Goal: Task Accomplishment & Management: Manage account settings

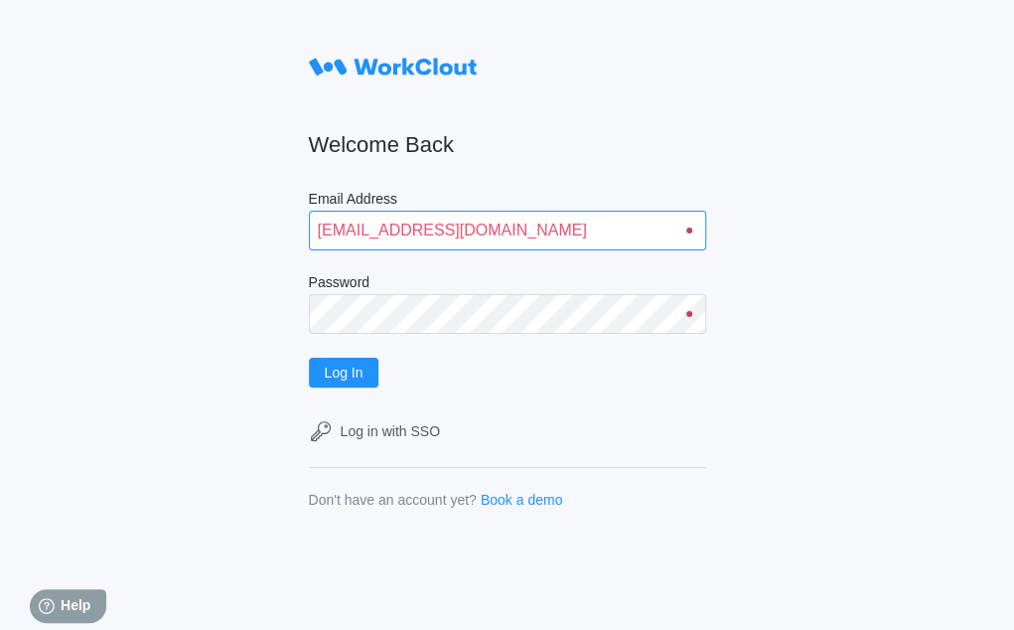
type input "quadristi@simcona.com"
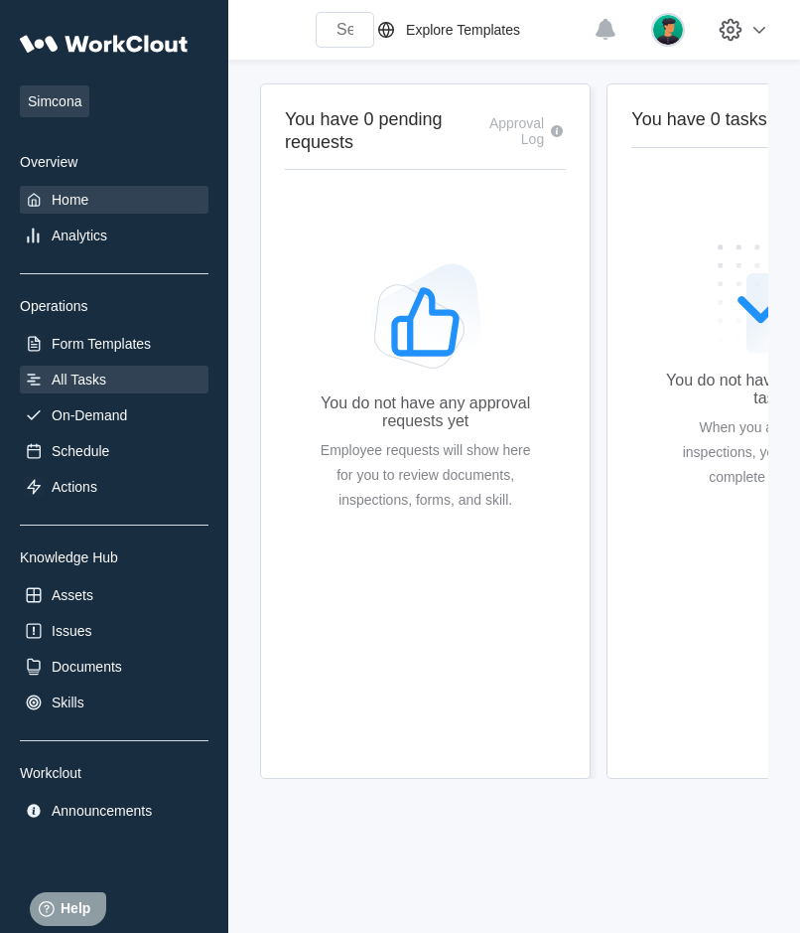
click at [107, 376] on div "All Tasks" at bounding box center [114, 379] width 189 height 28
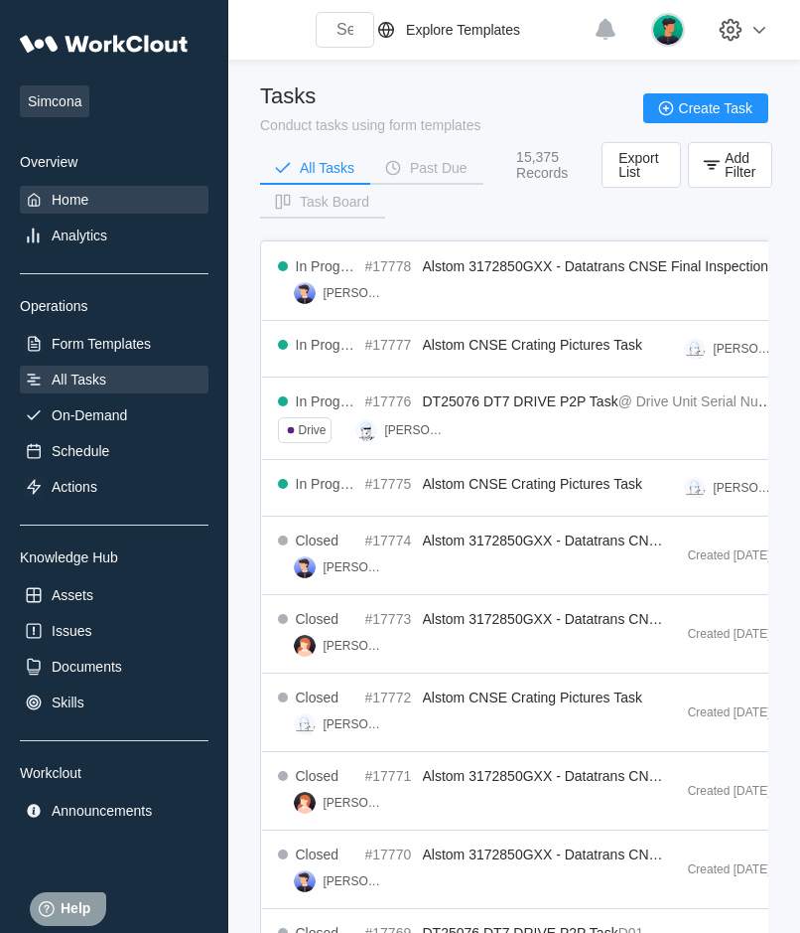
click at [66, 211] on div "Home" at bounding box center [114, 200] width 189 height 28
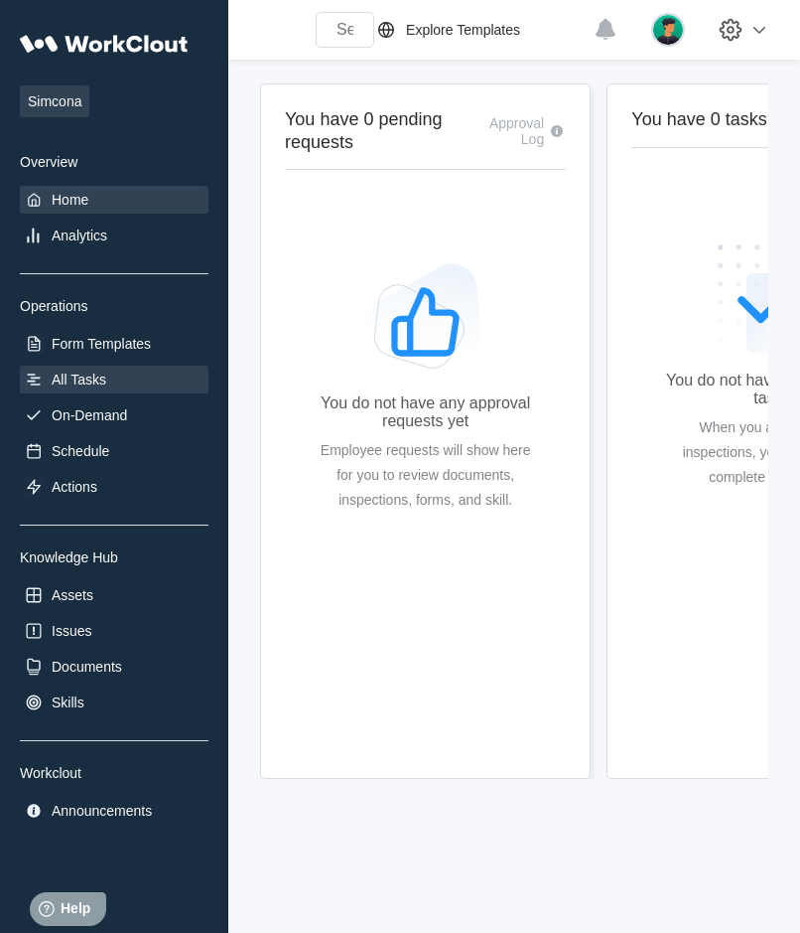
click at [115, 392] on div "All Tasks" at bounding box center [114, 379] width 189 height 28
